Goal: Information Seeking & Learning: Learn about a topic

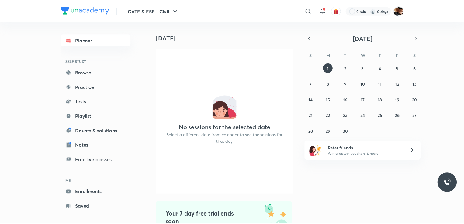
scroll to position [51, 0]
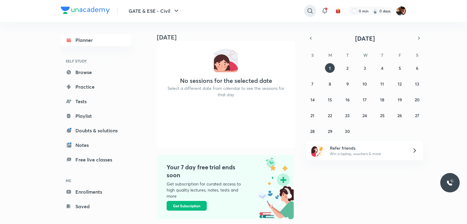
click at [312, 8] on icon at bounding box center [309, 10] width 7 height 7
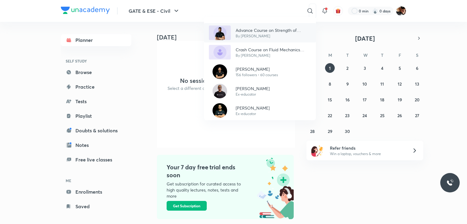
click at [257, 33] on p "By Akash Tyagi" at bounding box center [273, 35] width 75 height 5
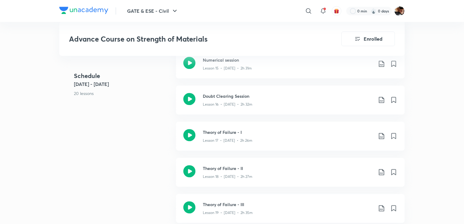
scroll to position [767, 0]
click at [192, 101] on icon at bounding box center [189, 100] width 12 height 12
click at [194, 67] on icon at bounding box center [189, 64] width 12 height 12
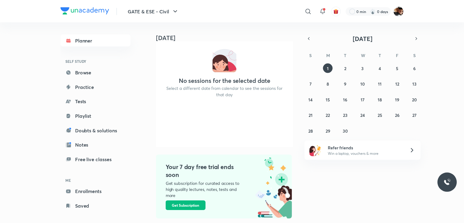
scroll to position [51, 0]
click at [310, 14] on icon at bounding box center [309, 10] width 7 height 7
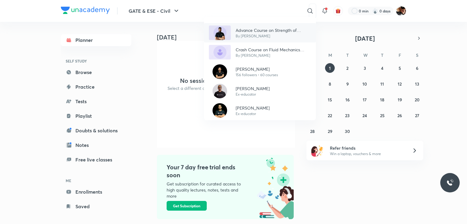
click at [247, 34] on p "By Akash Tyagi" at bounding box center [273, 35] width 75 height 5
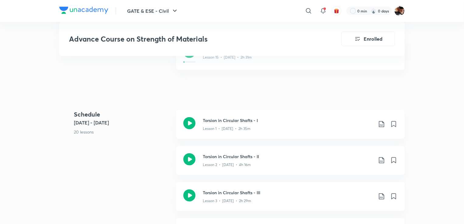
scroll to position [222, 0]
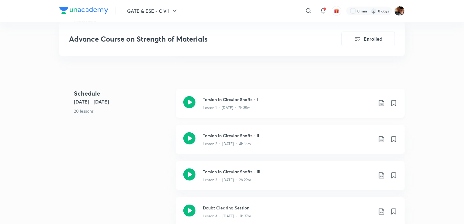
click at [190, 106] on icon at bounding box center [189, 102] width 12 height 12
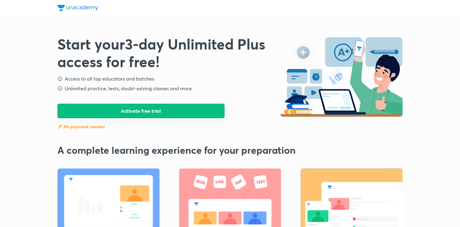
click at [179, 110] on button "Activate free trial" at bounding box center [140, 111] width 167 height 15
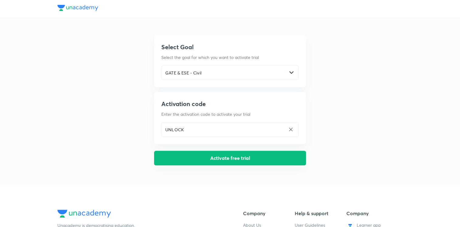
click at [216, 164] on button "Activate free trial" at bounding box center [230, 158] width 152 height 15
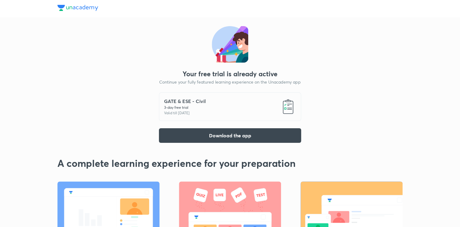
click at [317, 112] on div "Your free trial is already active Continue your fully featured learning experie…" at bounding box center [229, 152] width 345 height 305
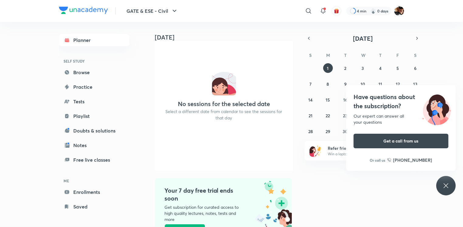
scroll to position [30, 0]
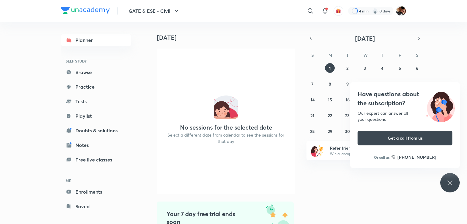
scroll to position [51, 0]
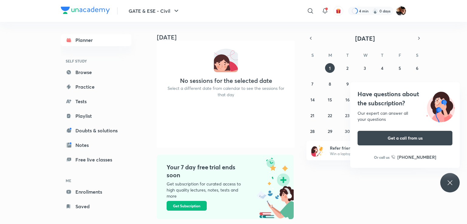
click at [309, 17] on div "​" at bounding box center [261, 11] width 112 height 15
click at [325, 13] on icon at bounding box center [324, 10] width 7 height 7
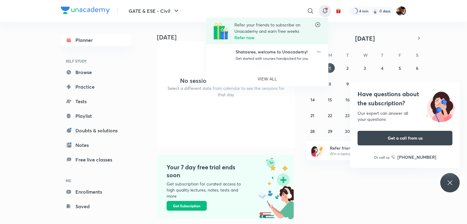
click at [310, 10] on div at bounding box center [233, 112] width 467 height 224
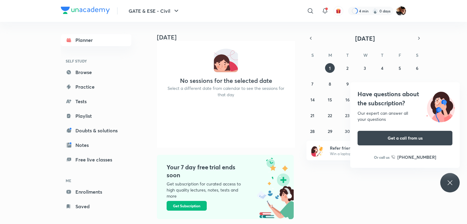
click at [310, 10] on icon at bounding box center [310, 10] width 7 height 7
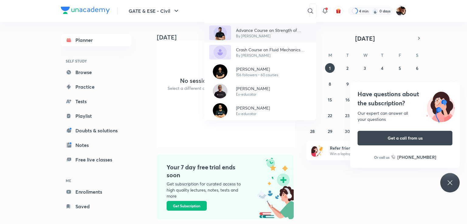
click at [255, 32] on p "Advance Course on Strength of Materials" at bounding box center [273, 30] width 75 height 6
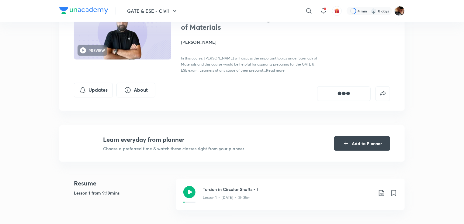
scroll to position [116, 0]
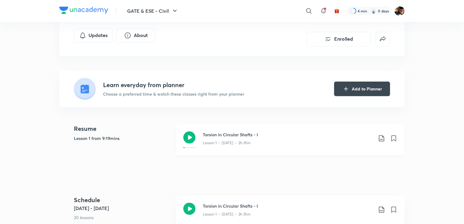
click at [190, 138] on icon at bounding box center [189, 138] width 12 height 12
